Goal: Task Accomplishment & Management: Manage account settings

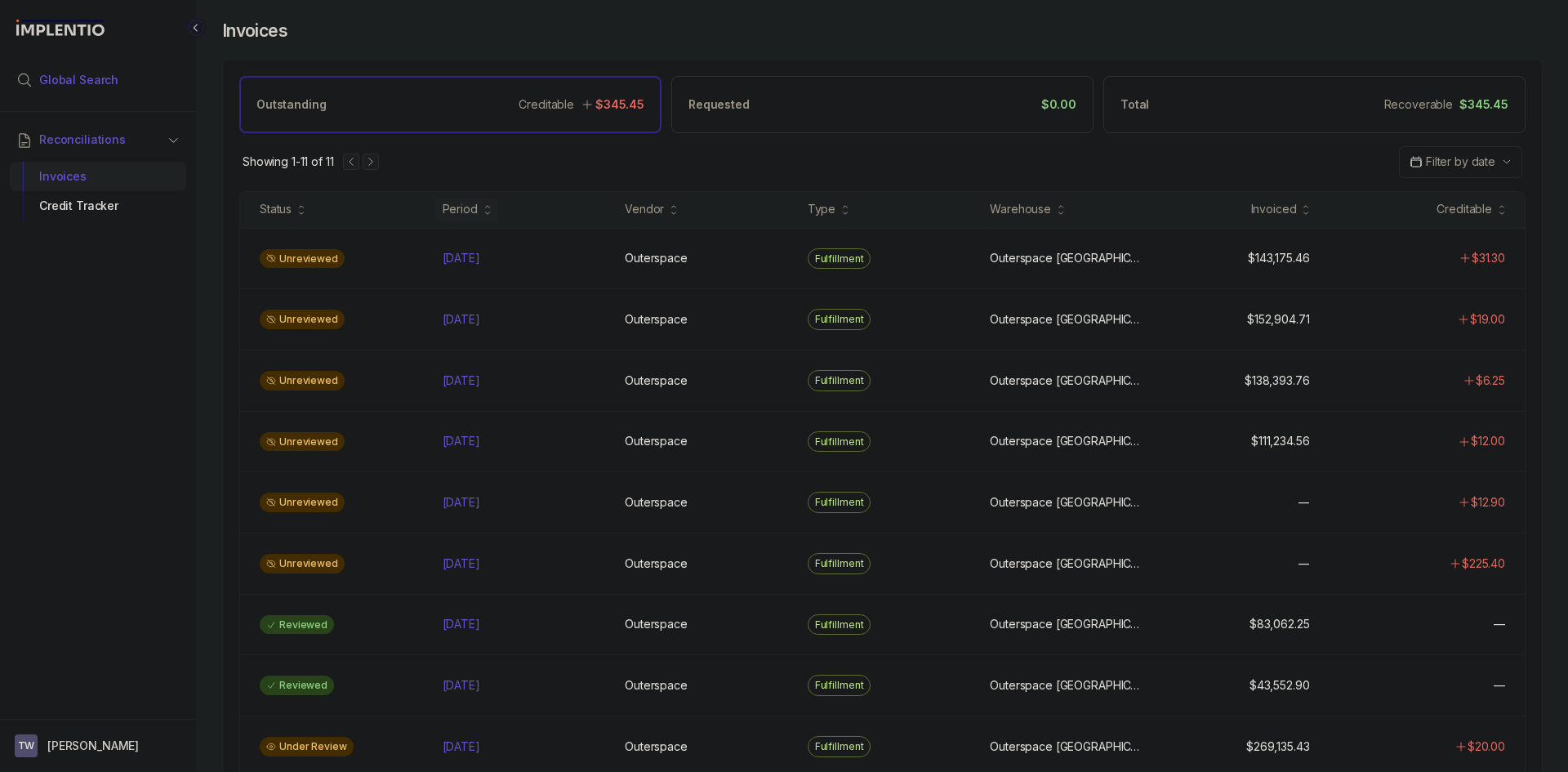
click at [87, 85] on span "Global Search" at bounding box center [78, 80] width 79 height 17
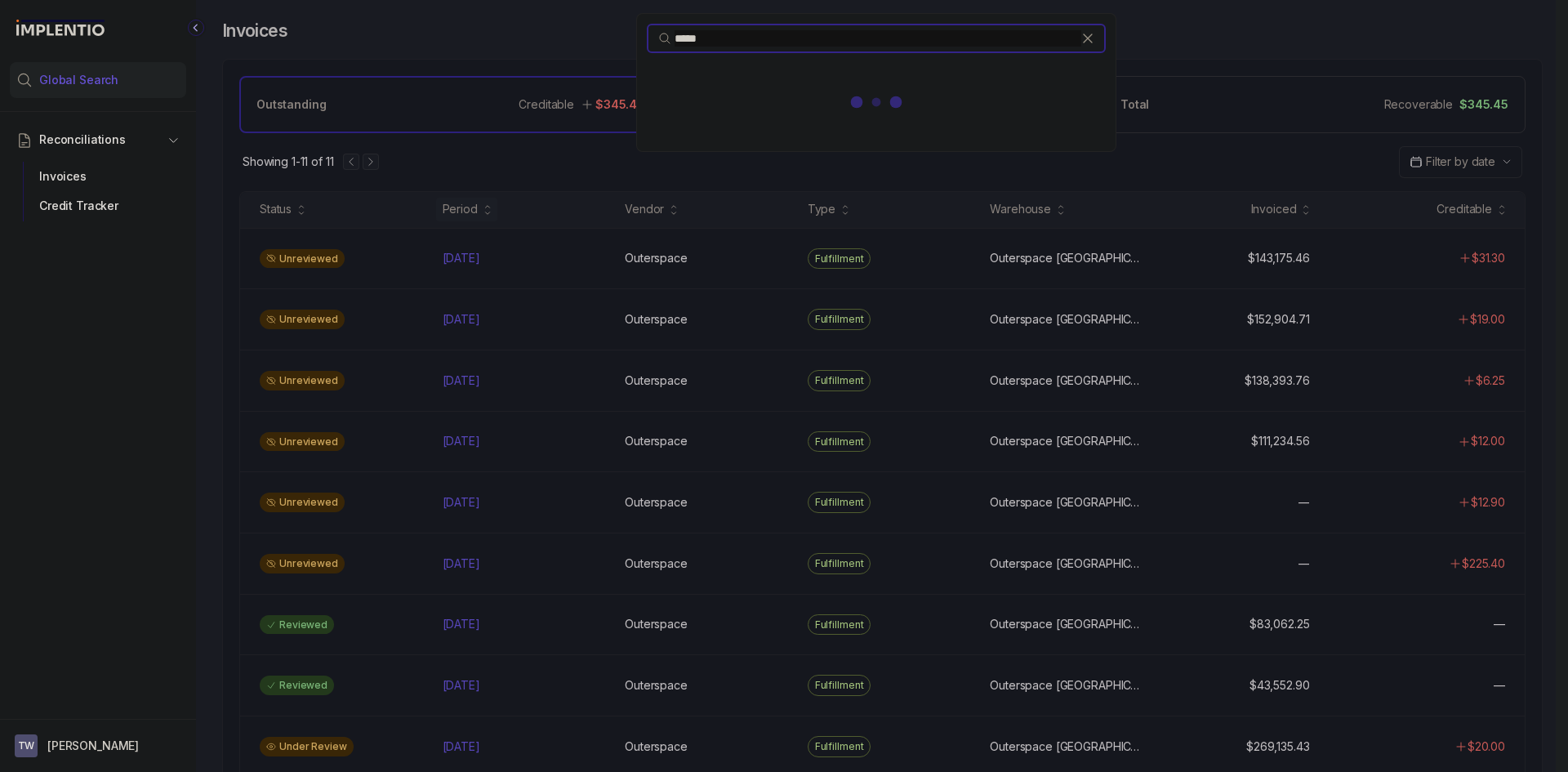
type input "*****"
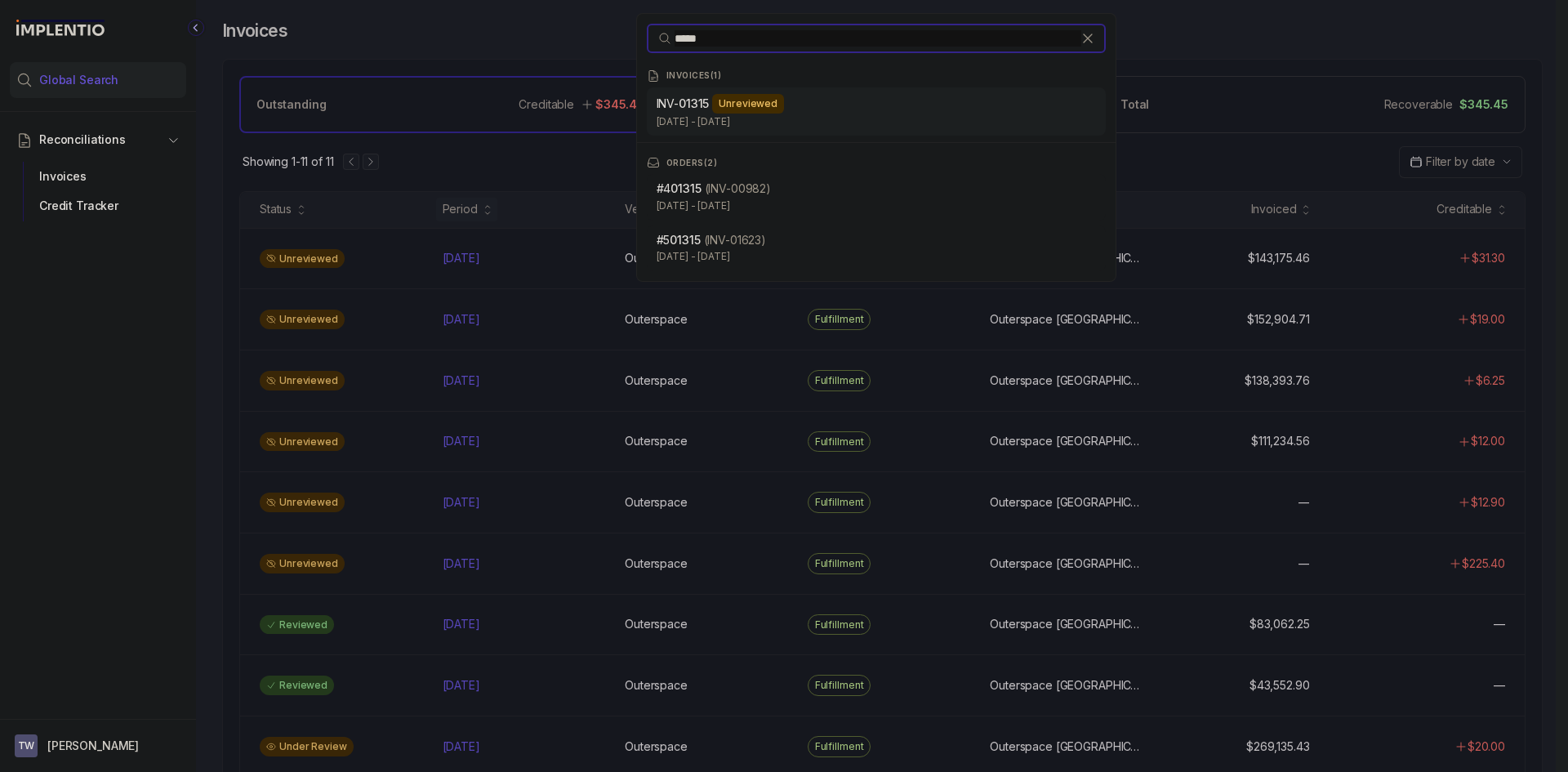
click at [743, 110] on div "Unreviewed" at bounding box center [748, 104] width 72 height 20
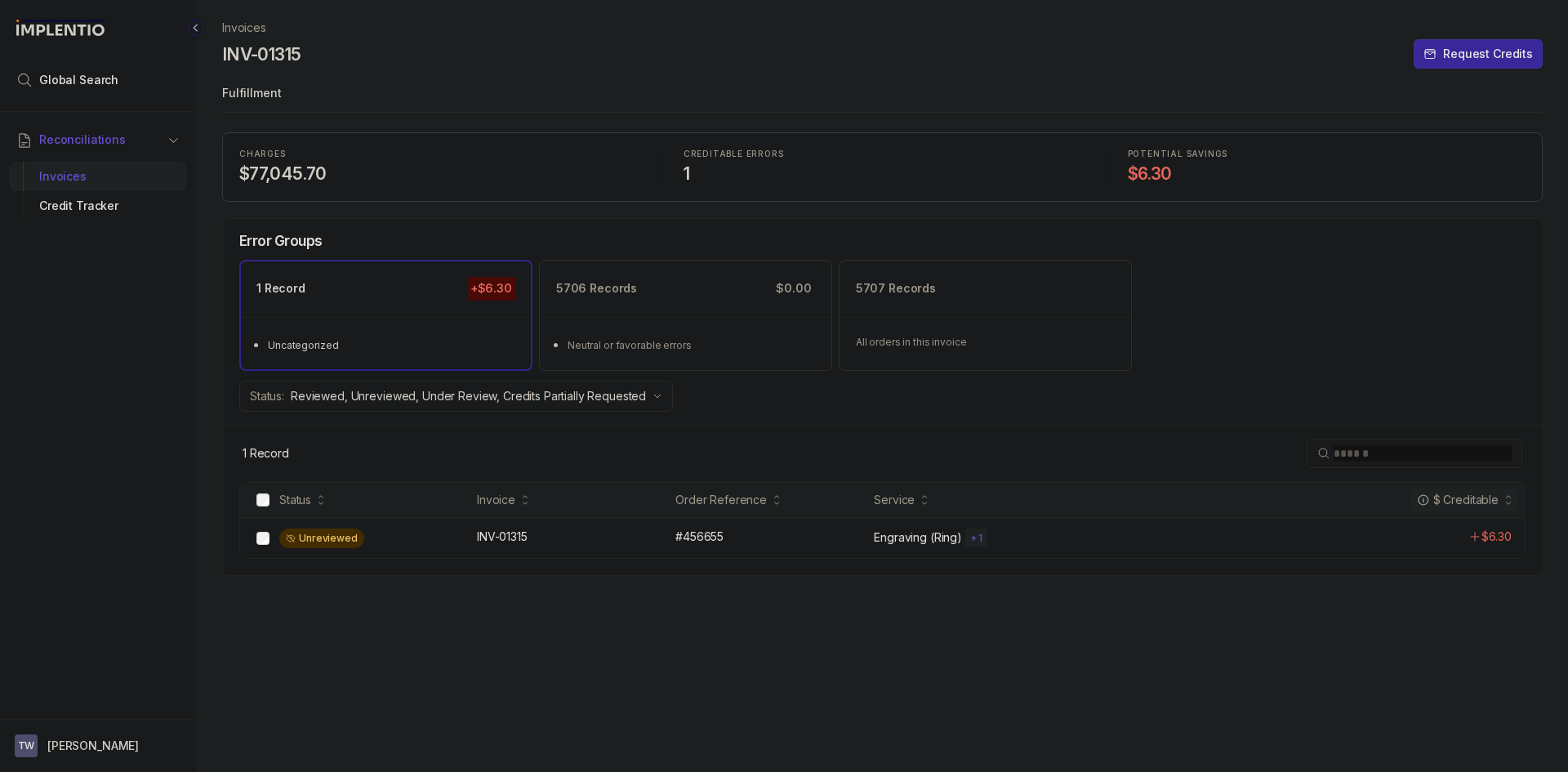
drag, startPoint x: 99, startPoint y: 85, endPoint x: 191, endPoint y: 75, distance: 92.5
click at [100, 85] on span "Global Search" at bounding box center [78, 80] width 79 height 17
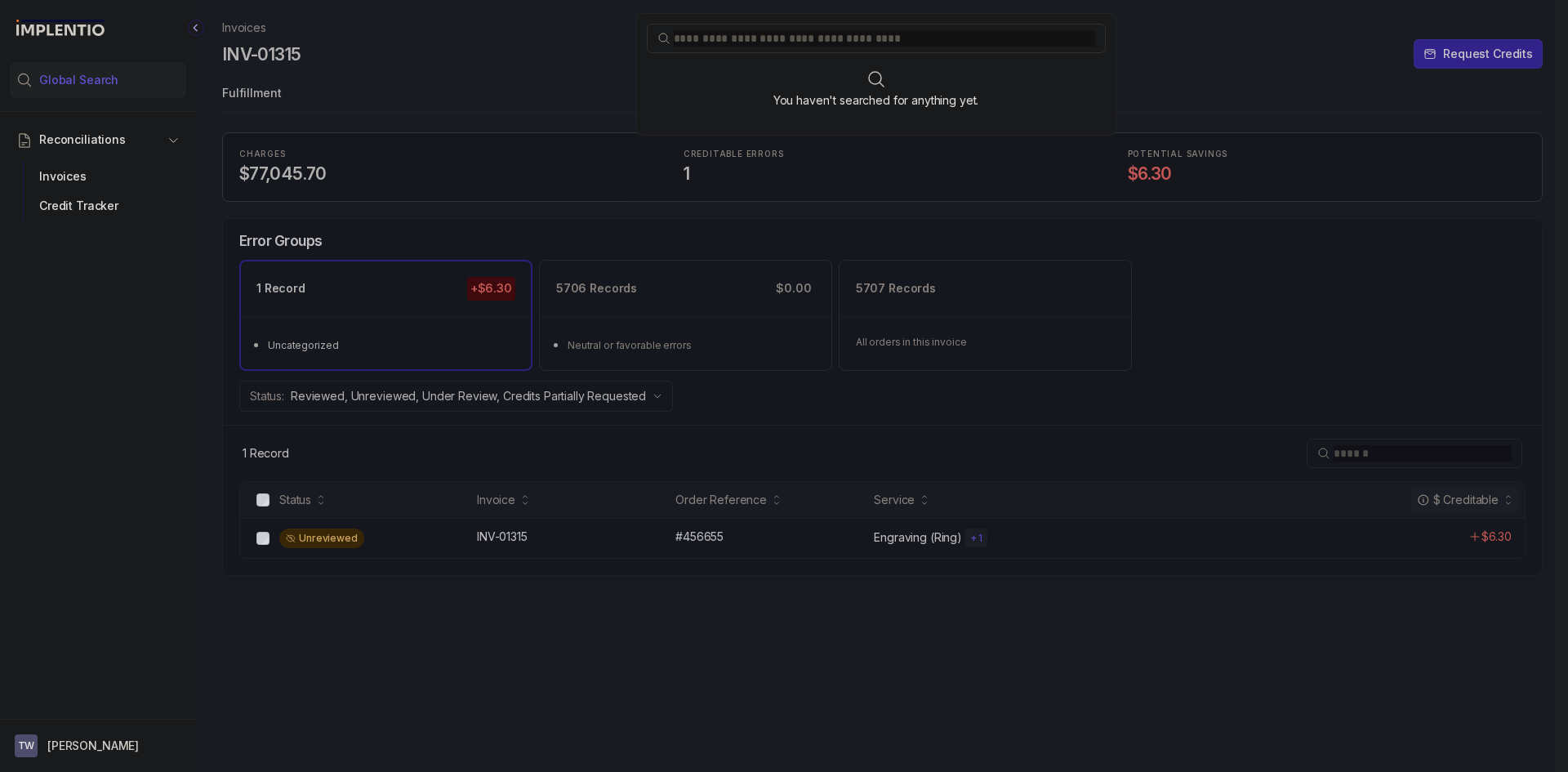
click at [736, 39] on input "search" at bounding box center [885, 38] width 421 height 17
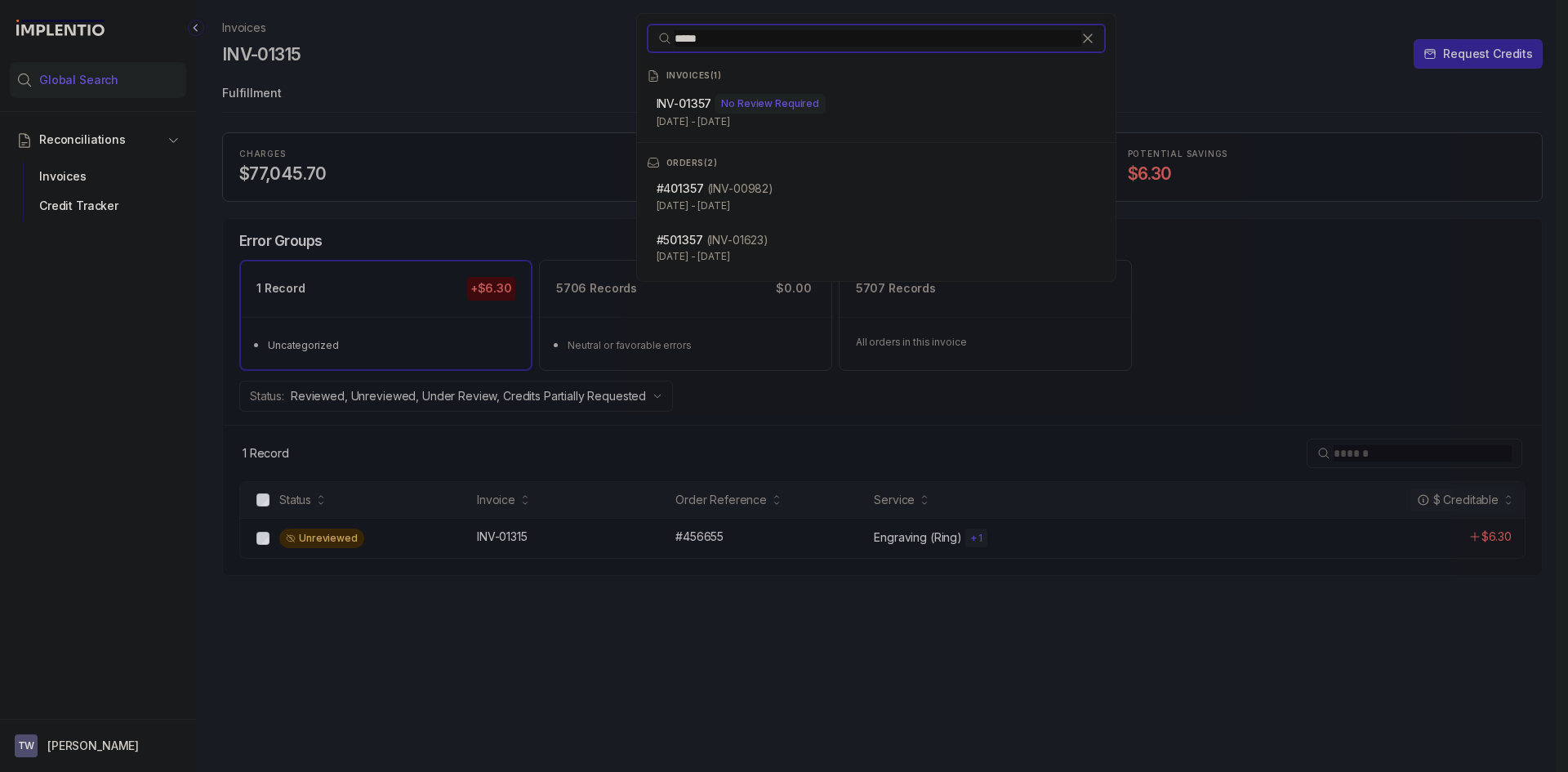
type input "*****"
click at [754, 85] on div "INVOICES ( 1 ) INV- 01357 No Review Required [DATE] - [DATE]" at bounding box center [877, 103] width 479 height 66
click at [756, 95] on div "No Review Required" at bounding box center [771, 104] width 111 height 20
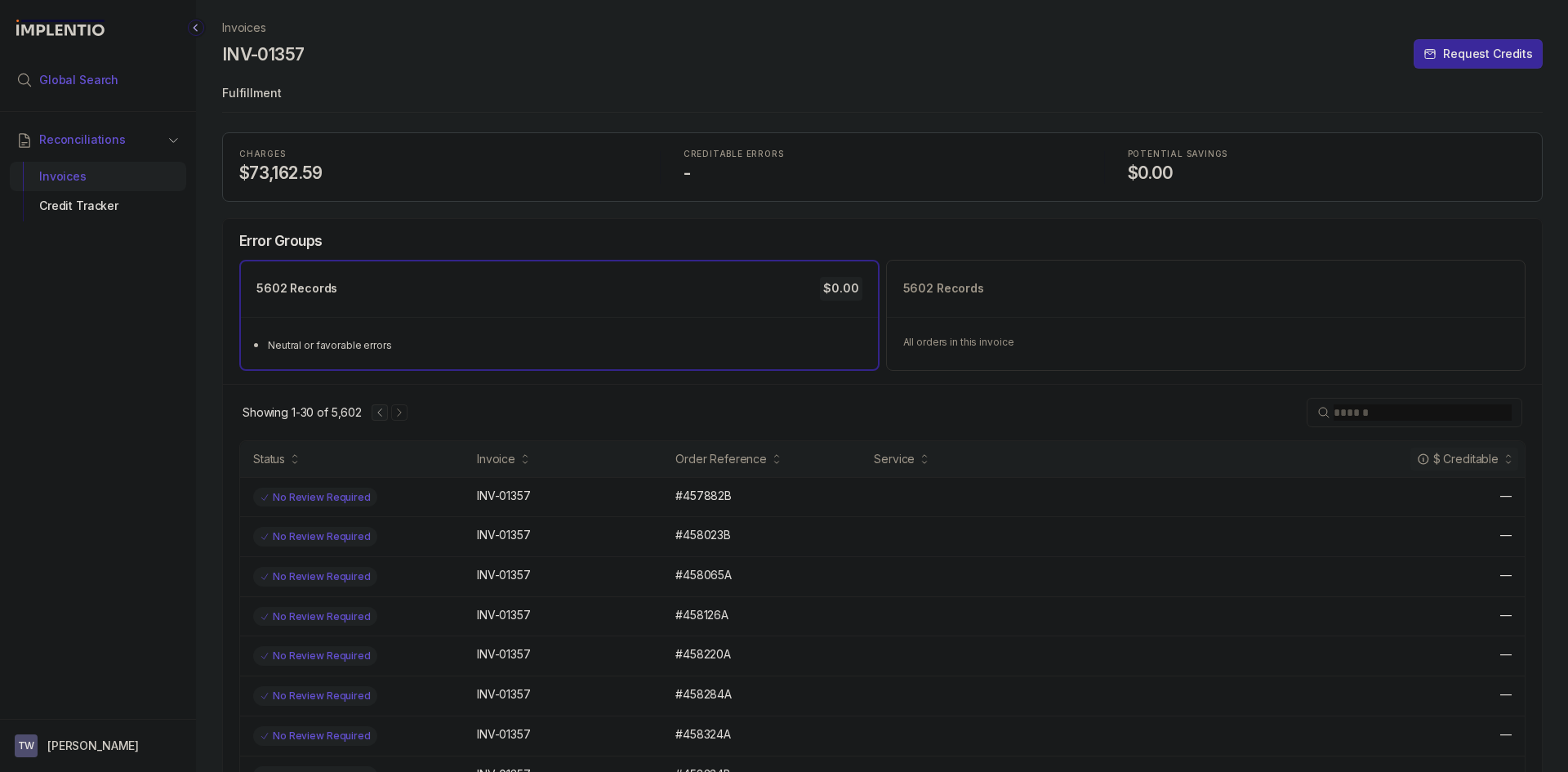
drag, startPoint x: 126, startPoint y: 86, endPoint x: 155, endPoint y: 86, distance: 29.0
click at [127, 86] on li "Global Search" at bounding box center [98, 79] width 177 height 36
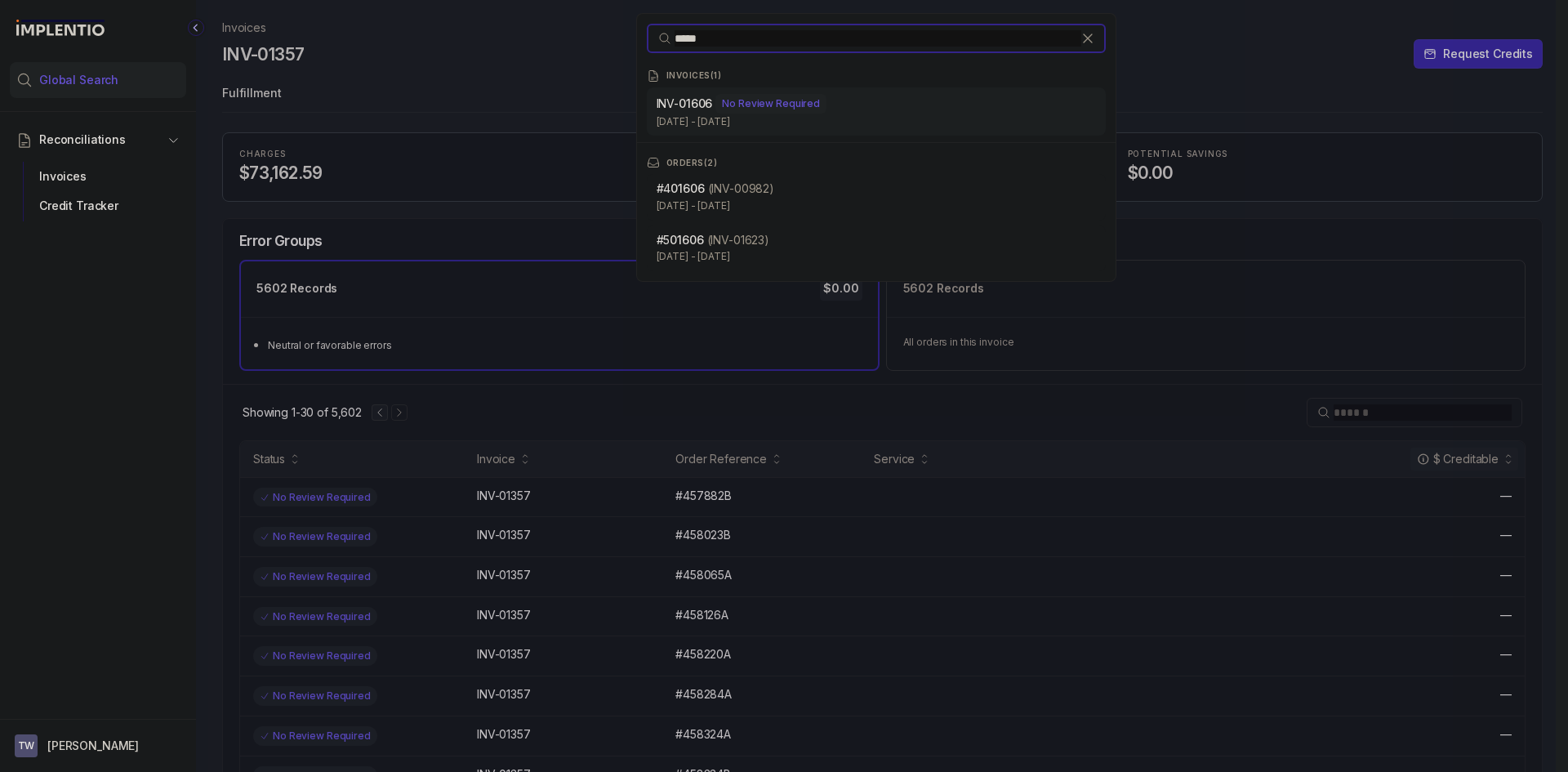
type input "*****"
click at [724, 103] on div "No Review Required" at bounding box center [771, 104] width 111 height 20
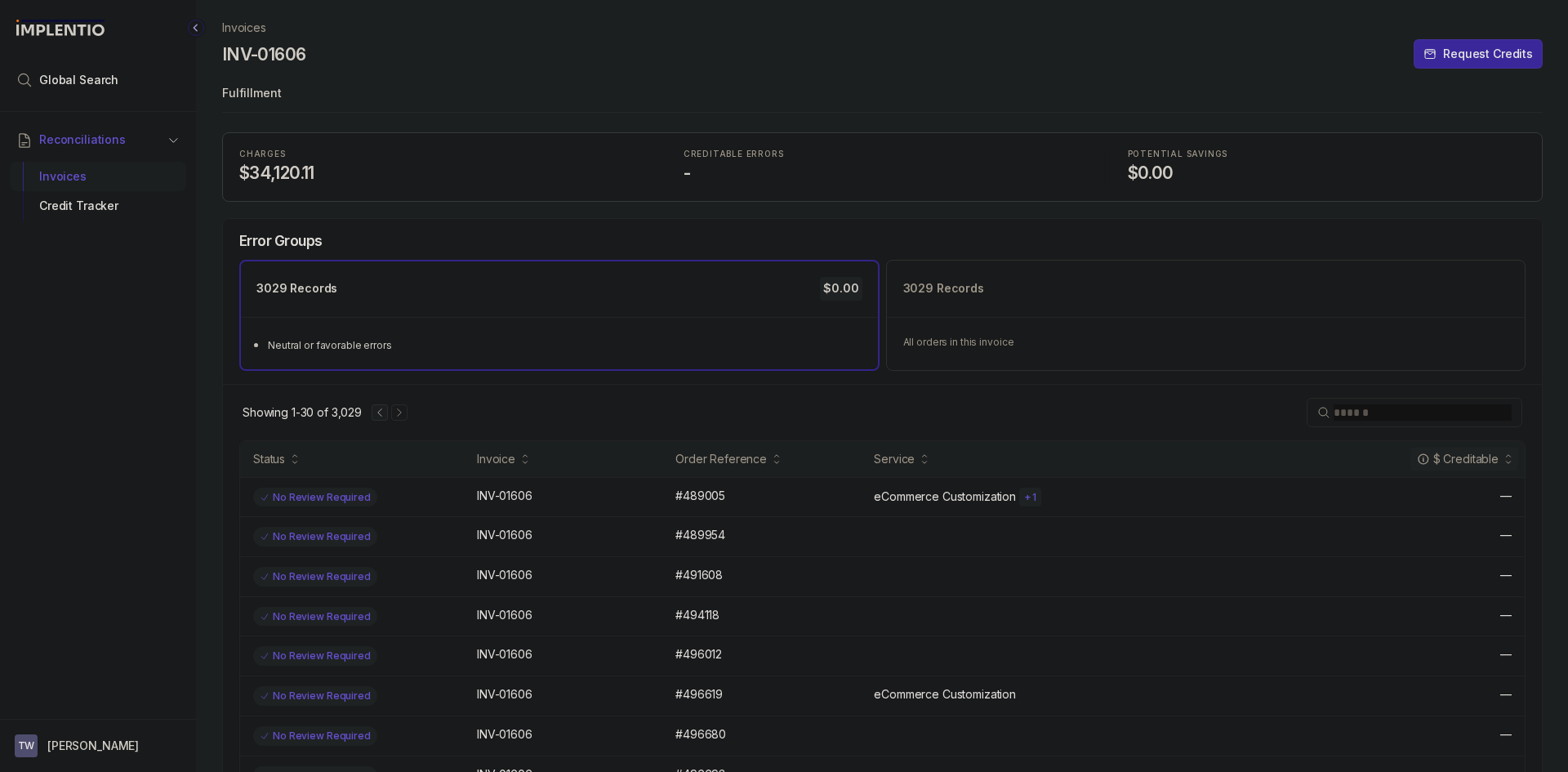
click at [68, 177] on div "Invoices" at bounding box center [98, 177] width 151 height 30
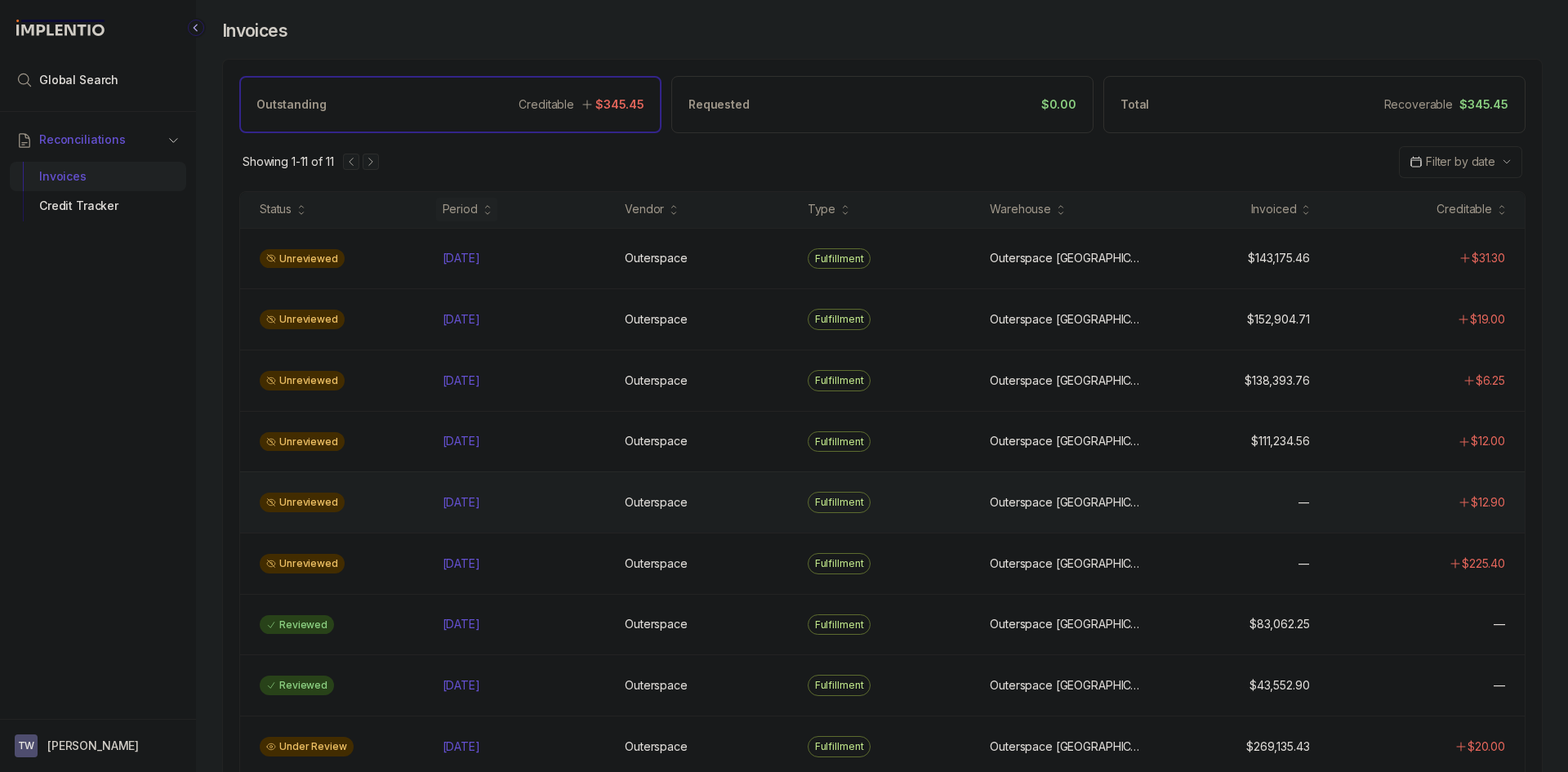
click at [479, 517] on div "Unreviewed [DATE] [DATE] Outerspace Outerspace Fulfillment [GEOGRAPHIC_DATA] [G…" at bounding box center [883, 501] width 1285 height 61
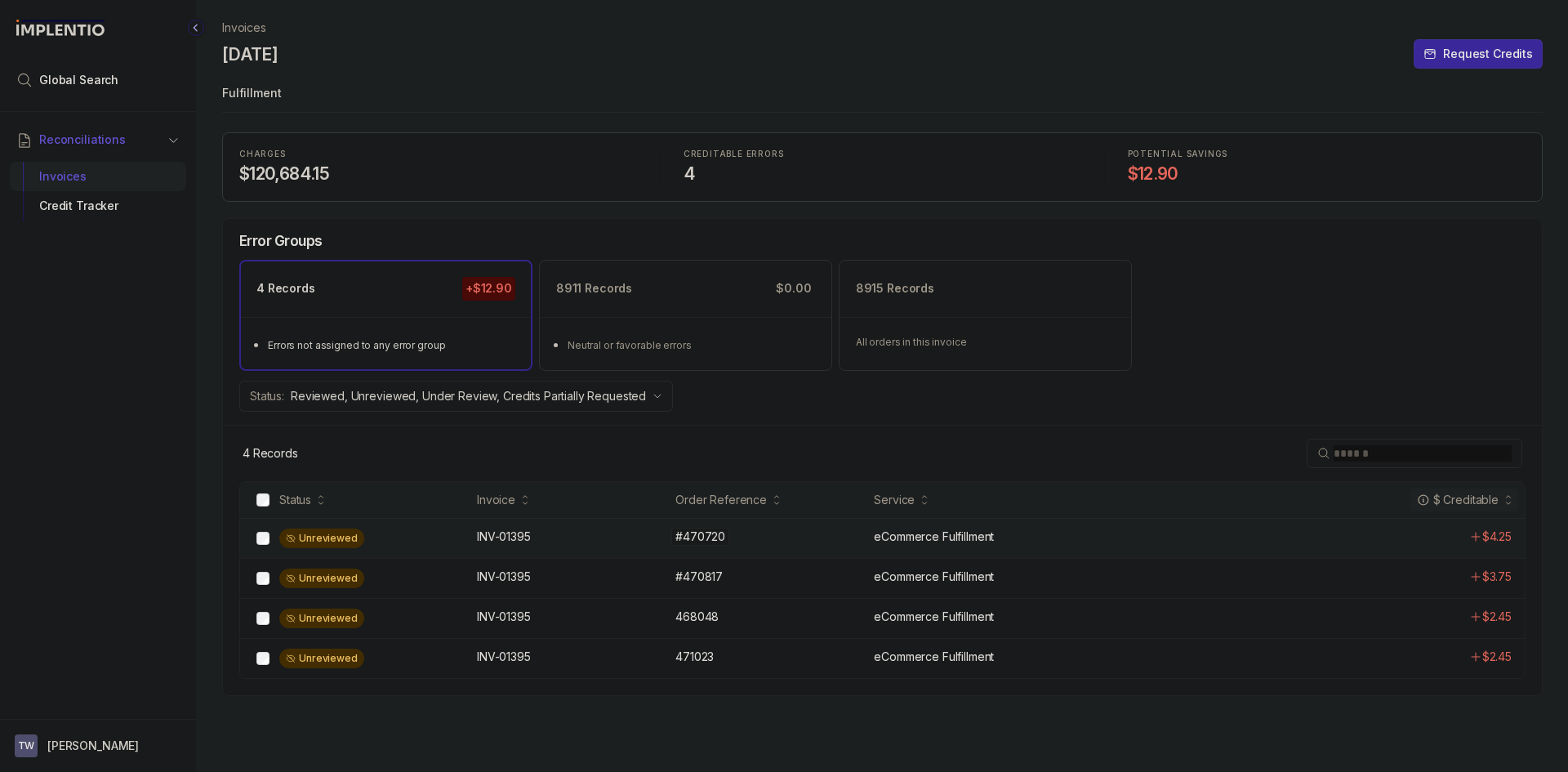
click at [798, 538] on div "#470720 #470720" at bounding box center [770, 536] width 189 height 17
click at [119, 84] on li "Global Search" at bounding box center [98, 79] width 177 height 36
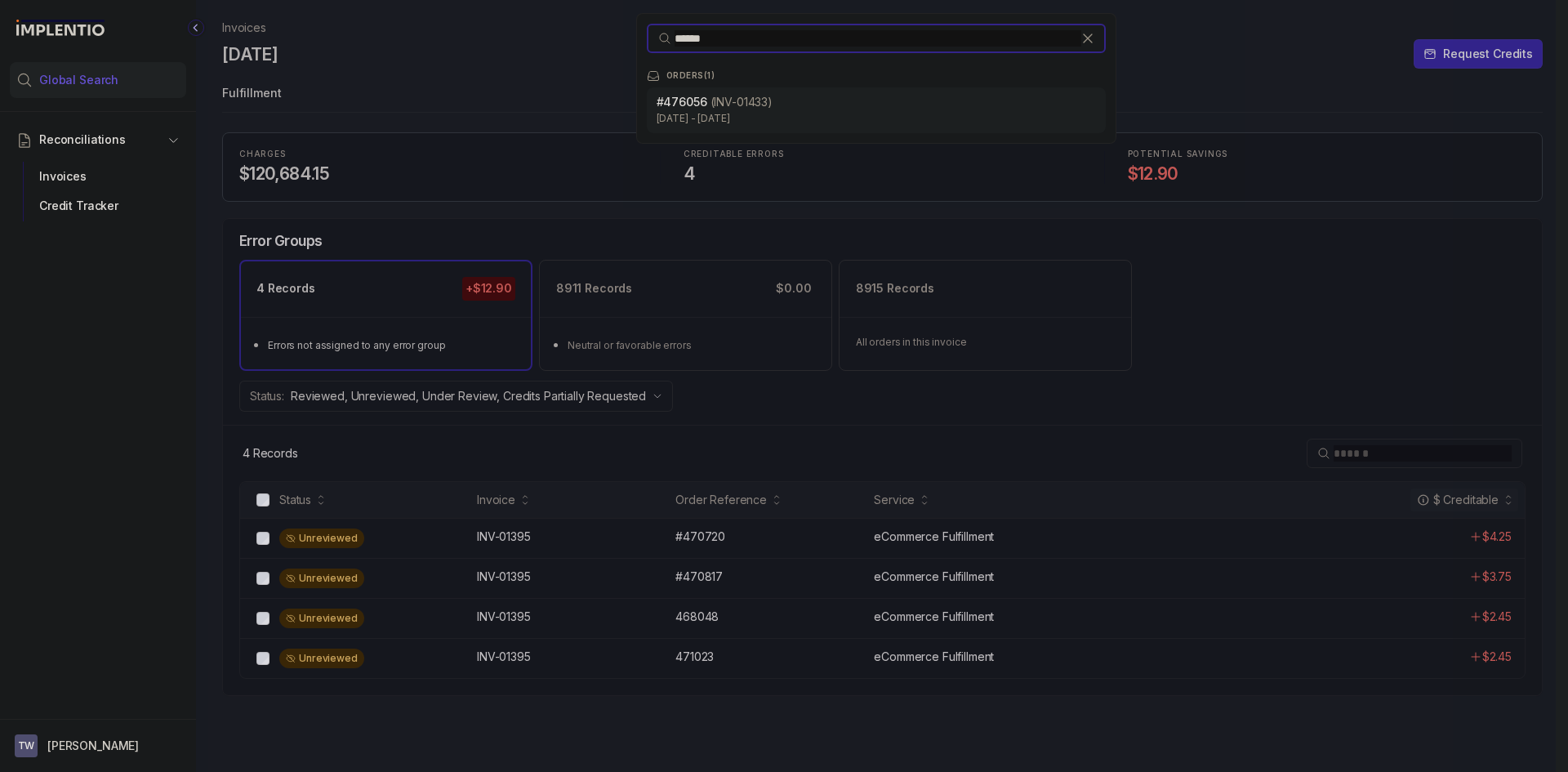
type input "******"
click at [747, 111] on p "[DATE] - [DATE]" at bounding box center [876, 118] width 440 height 17
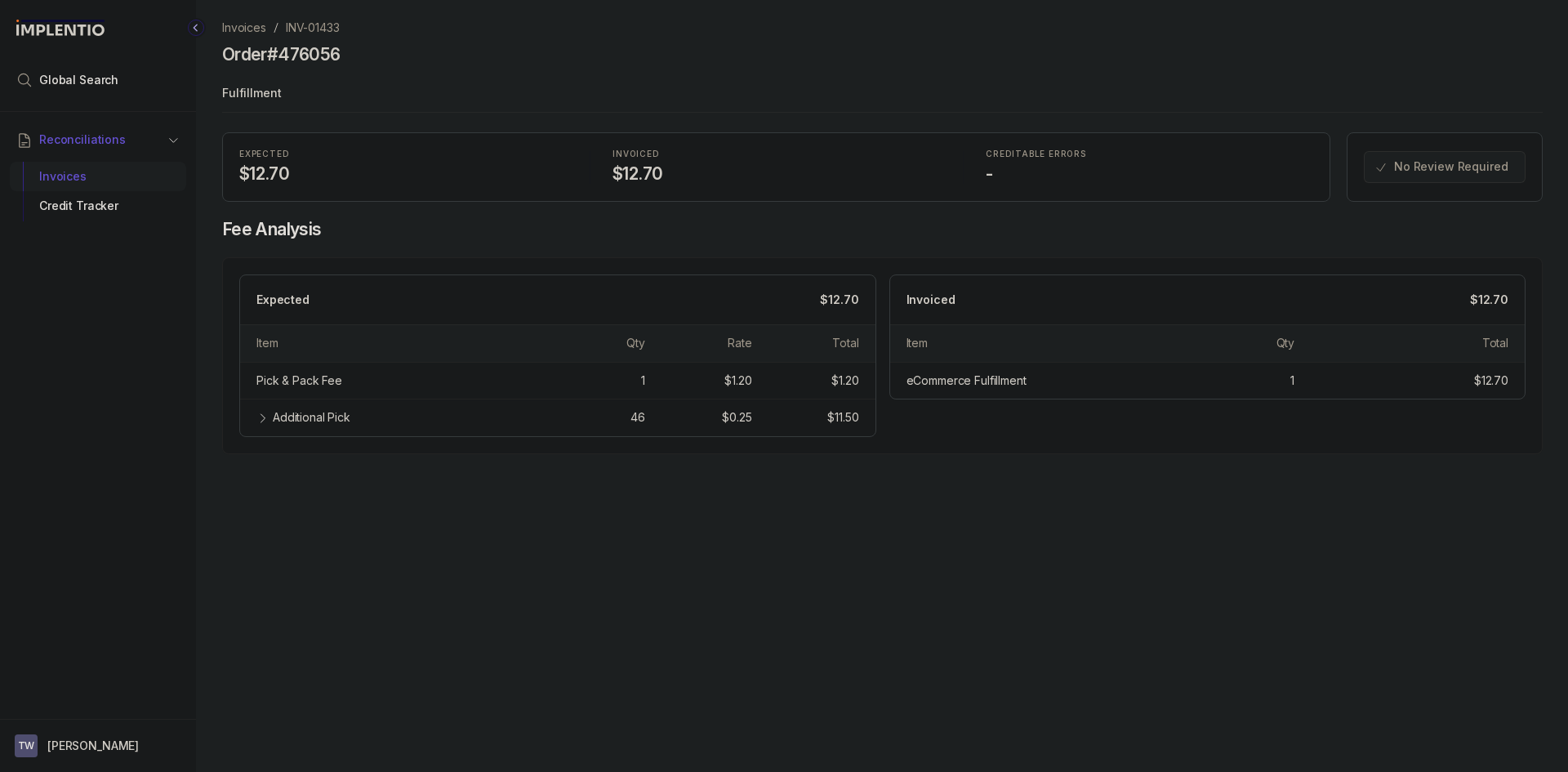
click at [111, 169] on div "Invoices" at bounding box center [98, 177] width 151 height 30
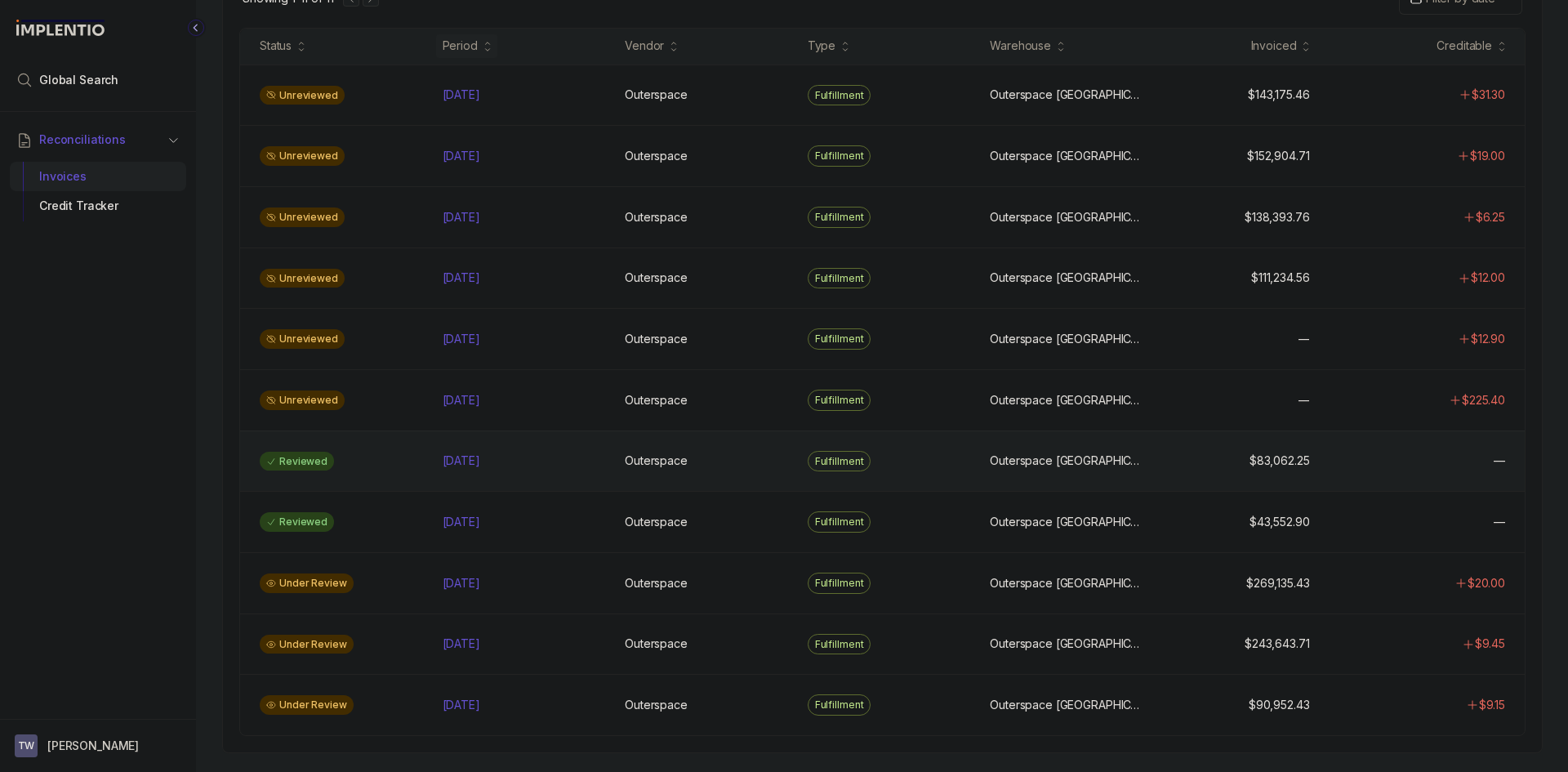
scroll to position [164, 0]
click at [468, 97] on div "[DATE] [DATE]" at bounding box center [461, 94] width 37 height 17
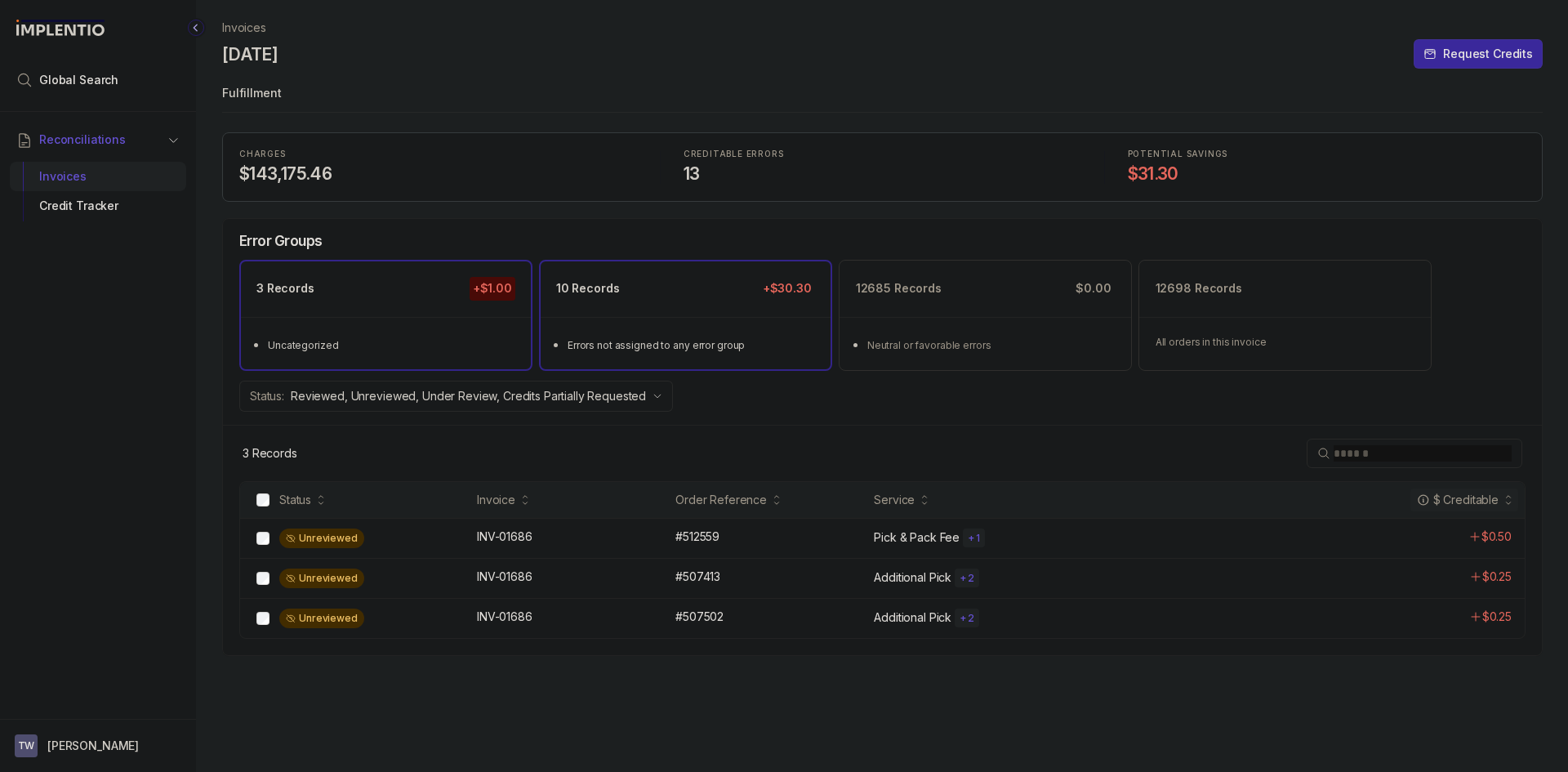
click at [590, 301] on div "10 Records +$30.30" at bounding box center [685, 288] width 290 height 55
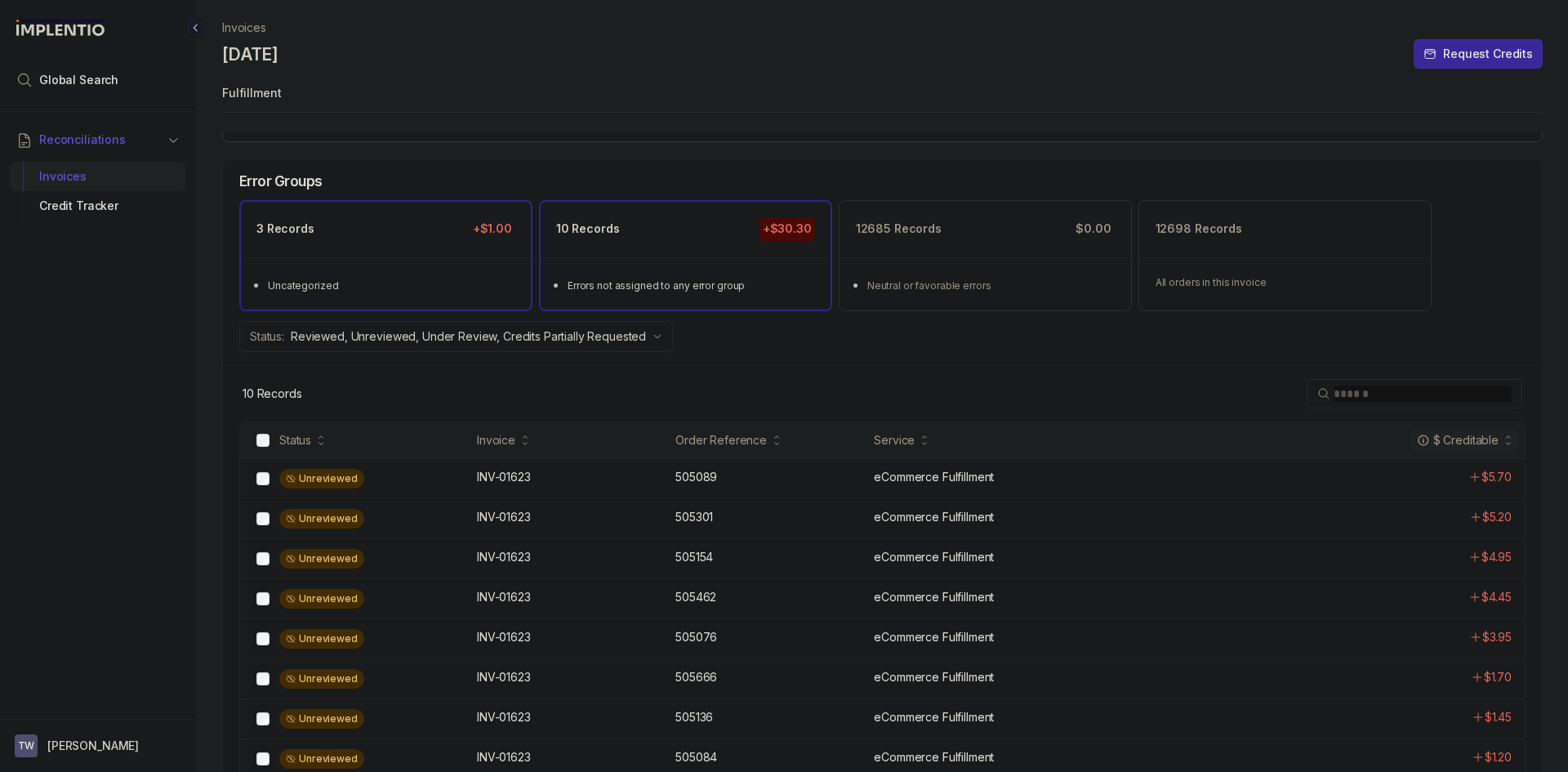
scroll to position [1, 0]
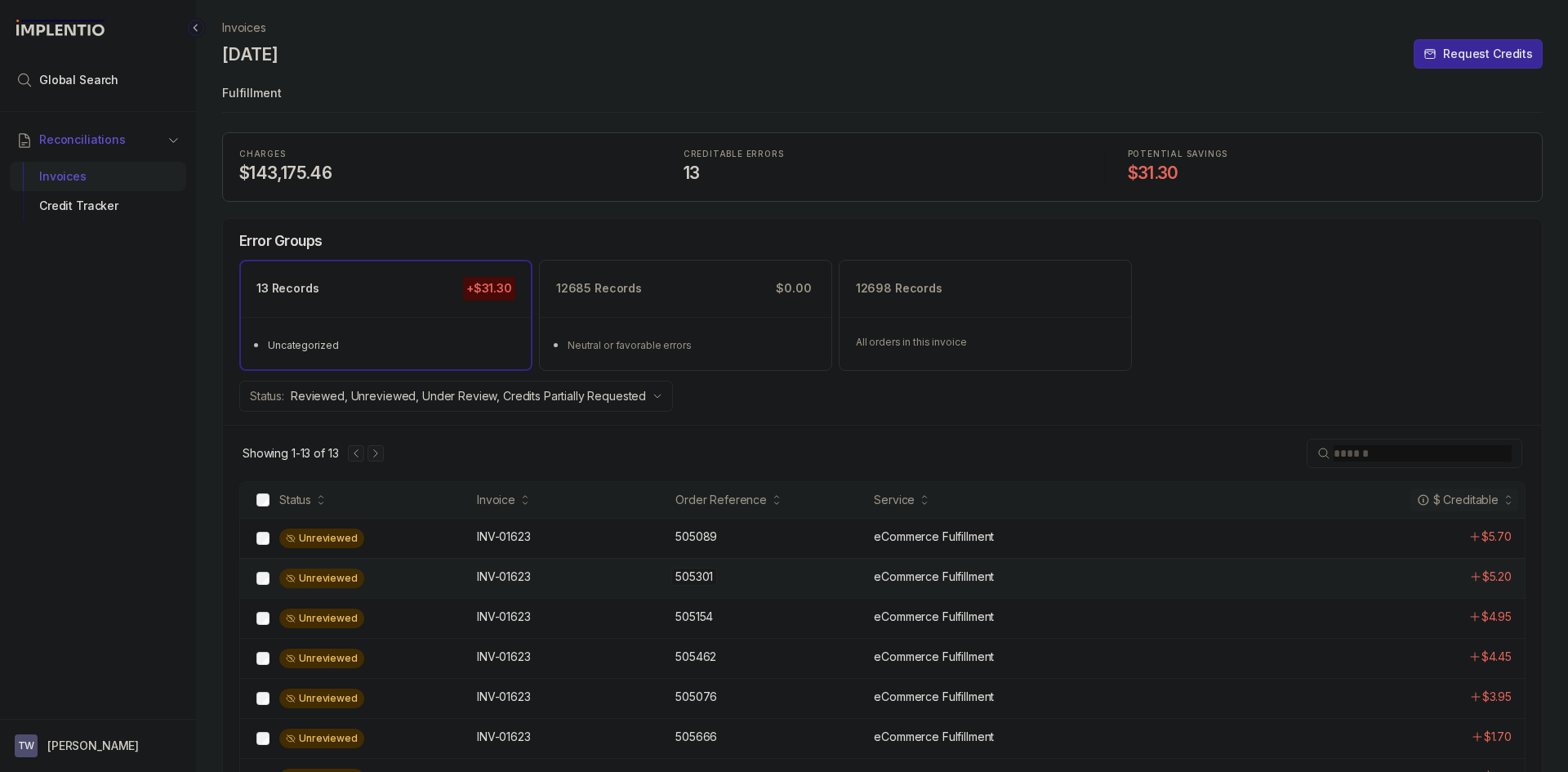
click at [790, 583] on div "505301 505301" at bounding box center [770, 576] width 189 height 17
